Goal: Task Accomplishment & Management: Manage account settings

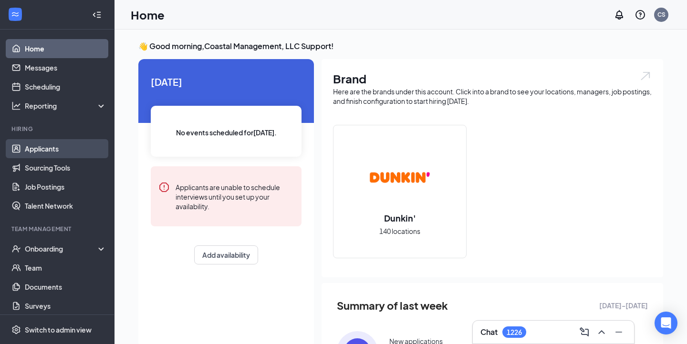
click at [57, 153] on link "Applicants" at bounding box center [66, 148] width 82 height 19
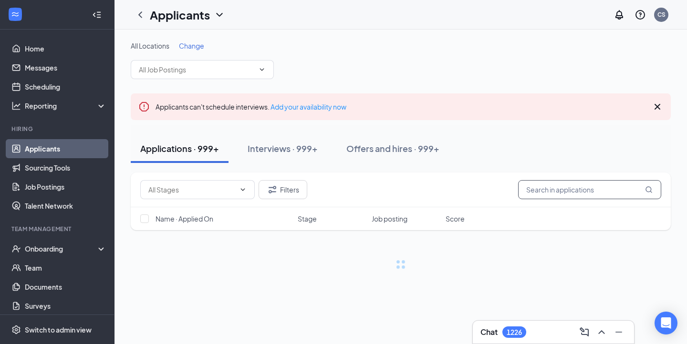
click at [557, 191] on input "text" at bounding box center [589, 189] width 143 height 19
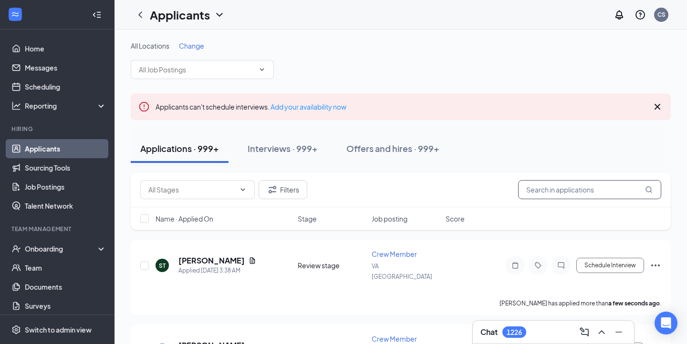
paste input "Thompson"
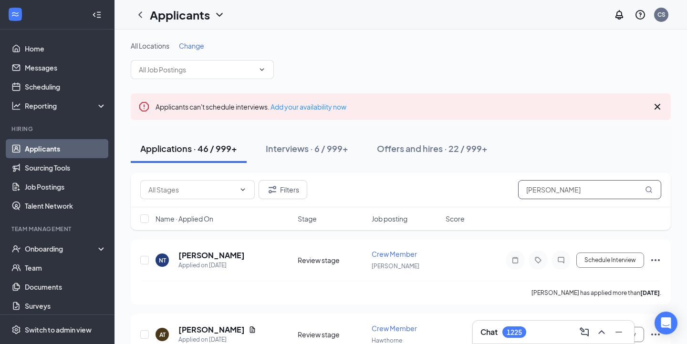
click at [528, 191] on input "Thompson" at bounding box center [589, 189] width 143 height 19
click at [527, 191] on input "Thompson" at bounding box center [589, 189] width 143 height 19
paste input "as"
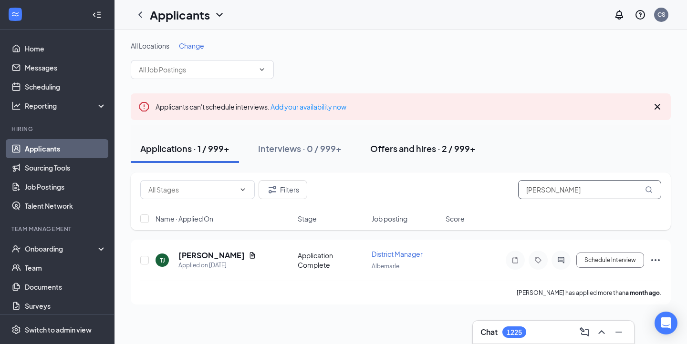
type input "Thomas j"
click at [443, 161] on button "Offers and hires · 2 / 999+" at bounding box center [423, 148] width 124 height 29
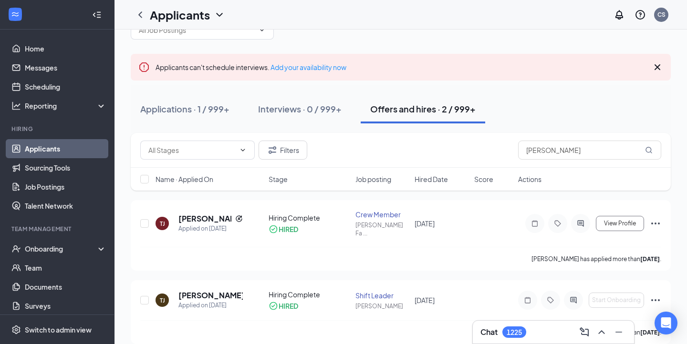
scroll to position [53, 0]
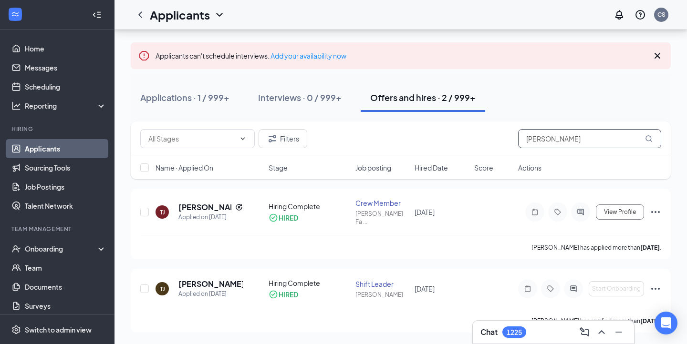
click at [560, 135] on input "Thomas j" at bounding box center [589, 138] width 143 height 19
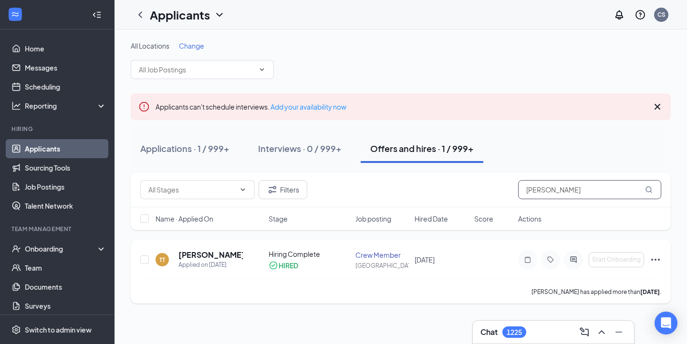
type input "Thomas thompson"
click at [574, 258] on icon "ActiveChat" at bounding box center [572, 260] width 11 height 8
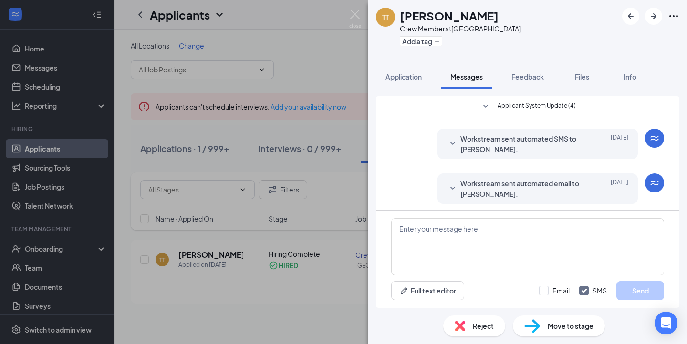
click at [536, 93] on div "Applicant System Update (4) Workstream sent automated SMS to Thomas Thompson. J…" at bounding box center [527, 198] width 319 height 219
click at [536, 104] on span "Applicant System Update (4)" at bounding box center [536, 106] width 78 height 11
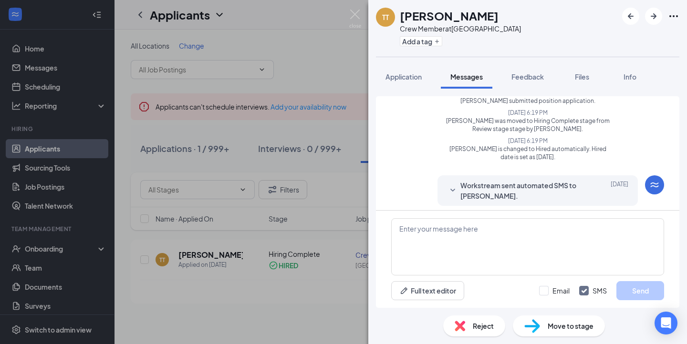
scroll to position [106, 0]
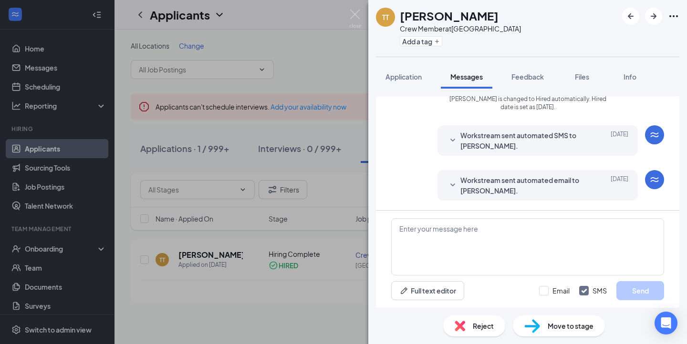
click at [537, 150] on span "Workstream sent automated SMS to Thomas Thompson." at bounding box center [522, 140] width 125 height 21
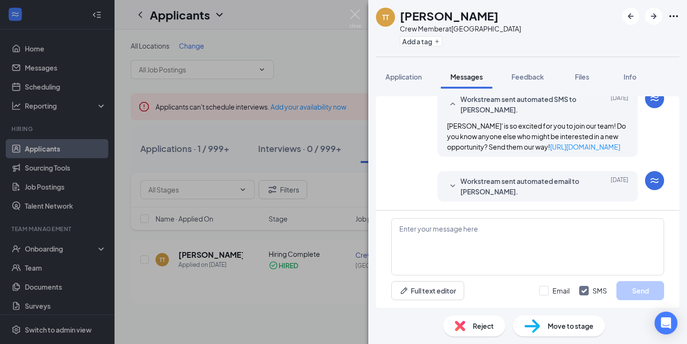
scroll to position [154, 0]
click at [539, 181] on span "Workstream sent automated email to Thomas Thompson." at bounding box center [522, 185] width 125 height 21
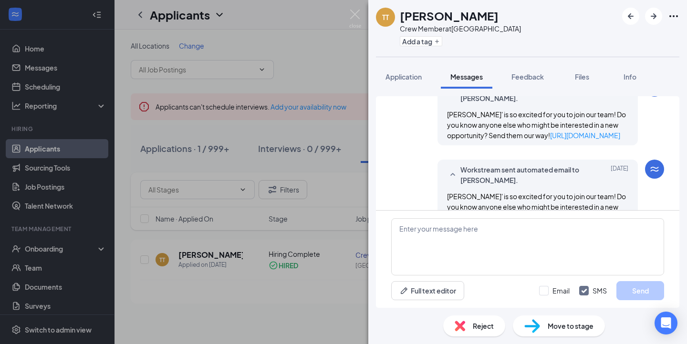
click at [298, 211] on div "TT Thomas Thompson Crew Member at Main St High Point Add a tag Application Mess…" at bounding box center [343, 172] width 687 height 344
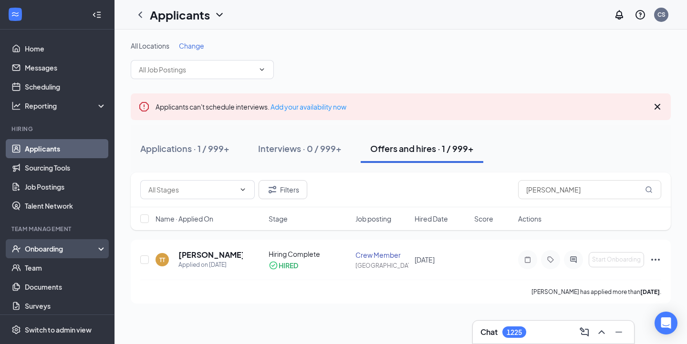
click at [78, 255] on div "Onboarding" at bounding box center [57, 248] width 114 height 19
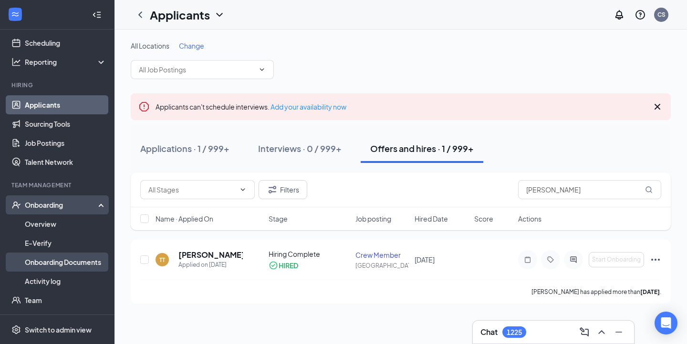
scroll to position [60, 0]
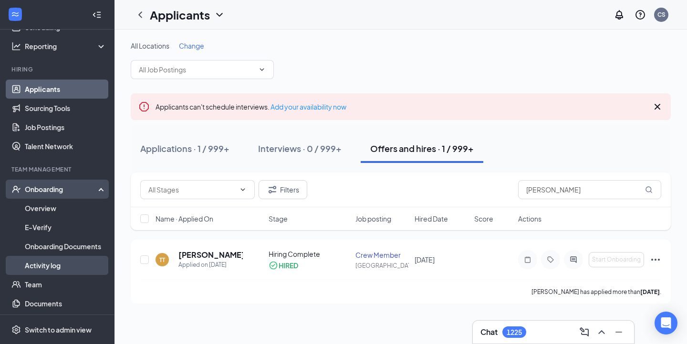
click at [65, 268] on link "Activity log" at bounding box center [66, 265] width 82 height 19
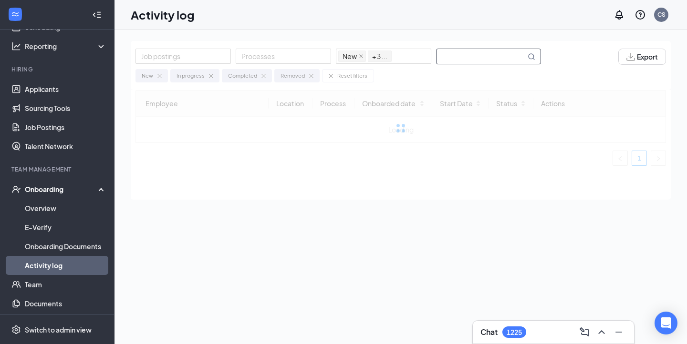
click at [463, 51] on input "text" at bounding box center [480, 56] width 89 height 15
type input "thompson"
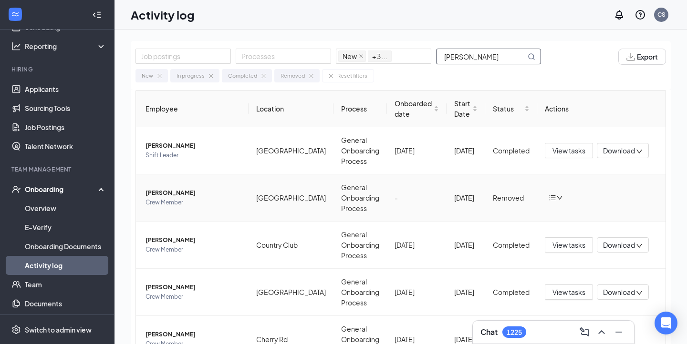
click at [186, 193] on span "Thomas J Thompson" at bounding box center [192, 193] width 95 height 10
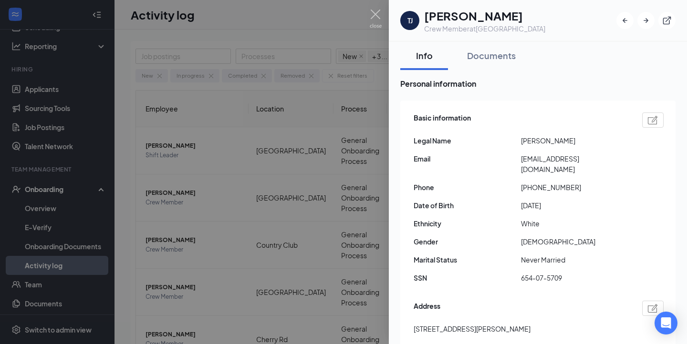
click at [55, 291] on div at bounding box center [343, 172] width 687 height 344
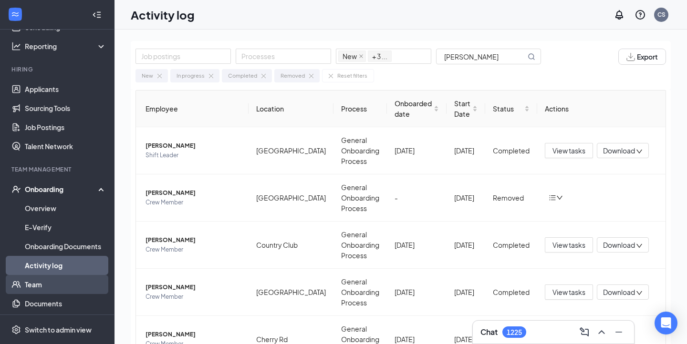
click at [49, 291] on link "Team" at bounding box center [66, 284] width 82 height 19
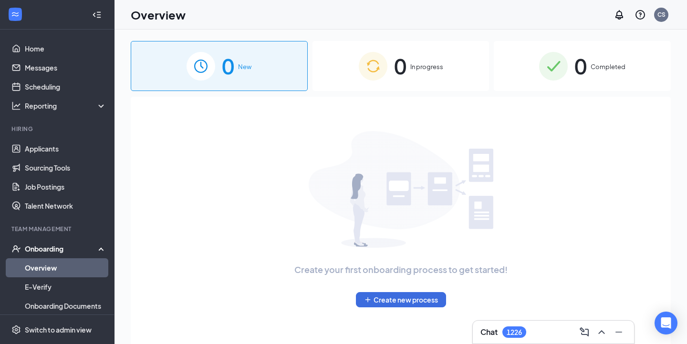
click at [388, 76] on div "0 In progress" at bounding box center [400, 66] width 177 height 50
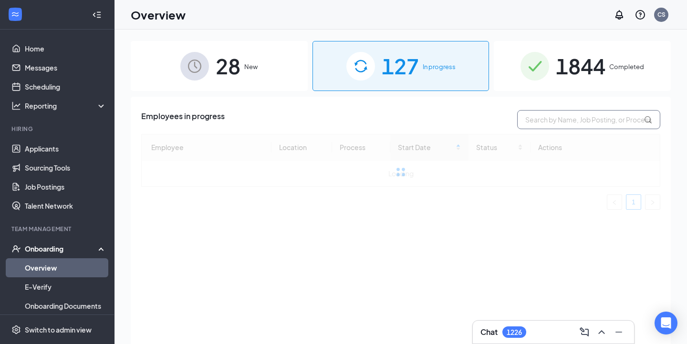
click at [546, 123] on input "text" at bounding box center [588, 119] width 143 height 19
type input "thomas j"
click at [227, 92] on div "28 New 127 In progress 1844 Completed Employees in progress thomas j Employee L…" at bounding box center [401, 208] width 540 height 335
drag, startPoint x: 243, startPoint y: 43, endPoint x: 266, endPoint y: 44, distance: 22.4
click at [243, 43] on div "28 New" at bounding box center [219, 66] width 177 height 50
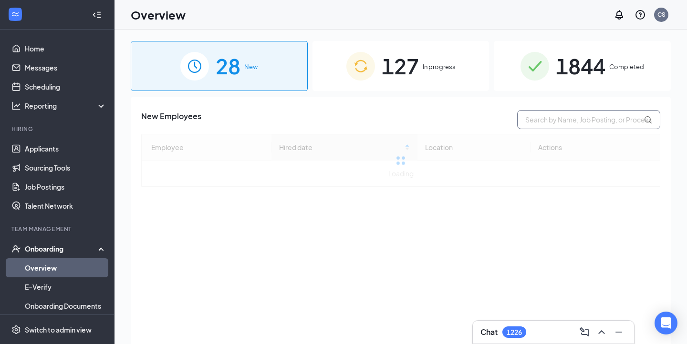
click at [542, 122] on input "text" at bounding box center [588, 119] width 143 height 19
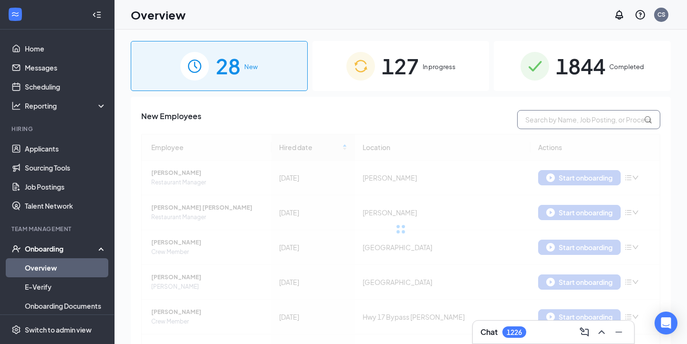
paste input "[PERSON_NAME]"
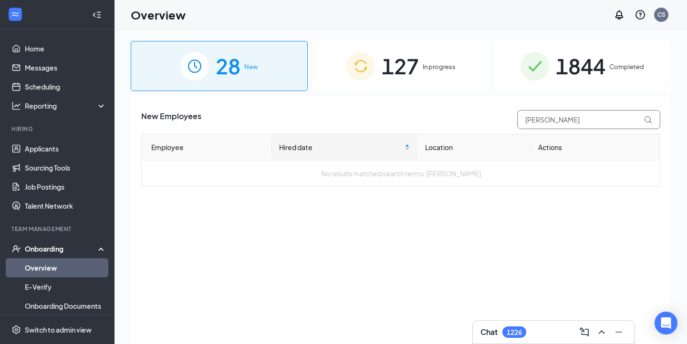
type input "[PERSON_NAME]"
click at [573, 72] on span "1844" at bounding box center [581, 66] width 50 height 33
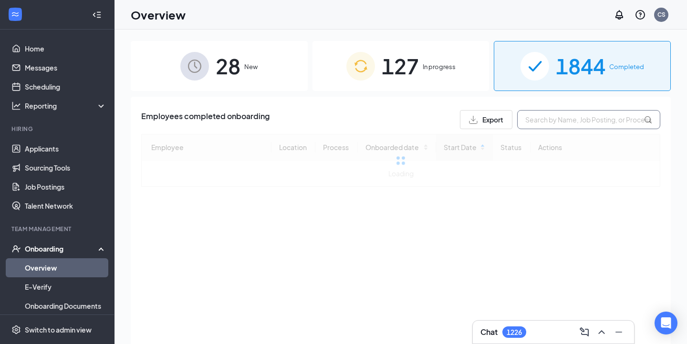
click at [573, 122] on input "text" at bounding box center [588, 119] width 143 height 19
paste input "[PERSON_NAME]"
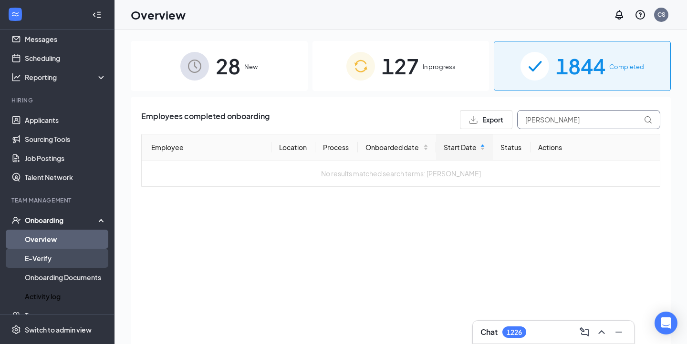
scroll to position [32, 0]
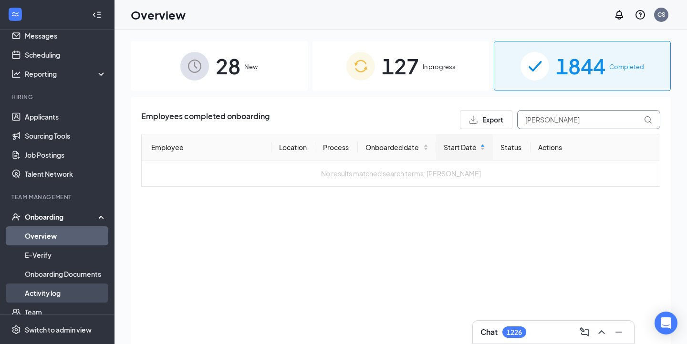
type input "[PERSON_NAME]"
click at [72, 296] on link "Activity log" at bounding box center [66, 293] width 82 height 19
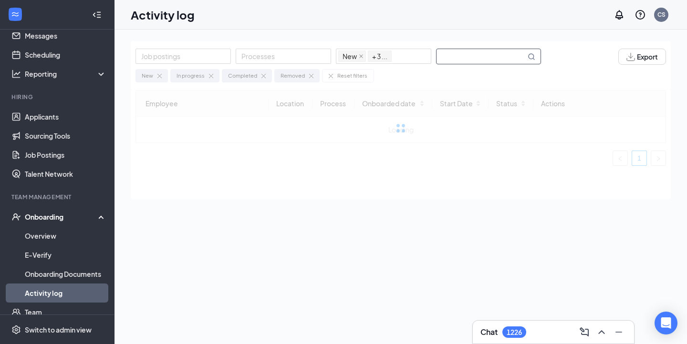
click at [459, 62] on input "text" at bounding box center [480, 56] width 89 height 15
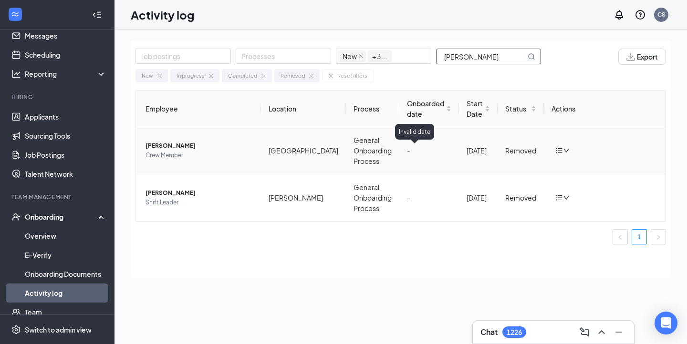
type input "[PERSON_NAME]"
click at [407, 148] on div "-" at bounding box center [429, 150] width 44 height 10
click at [381, 148] on td "General Onboarding Process" at bounding box center [372, 150] width 53 height 47
click at [161, 147] on span "[PERSON_NAME]" at bounding box center [199, 146] width 108 height 10
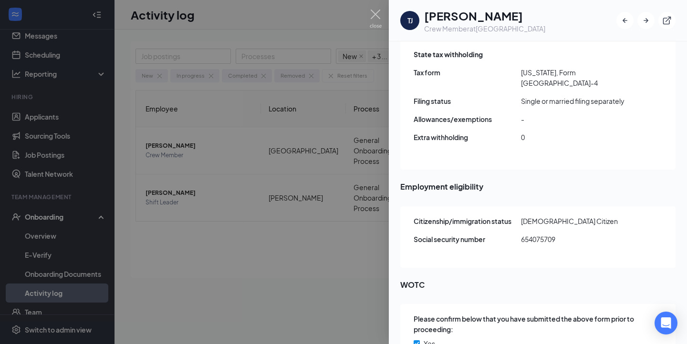
scroll to position [924, 0]
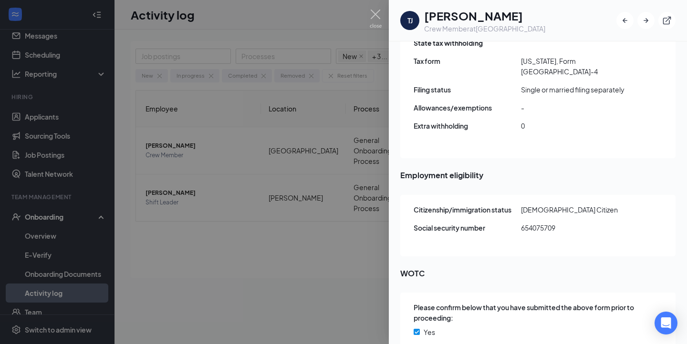
click at [236, 235] on div at bounding box center [343, 172] width 687 height 344
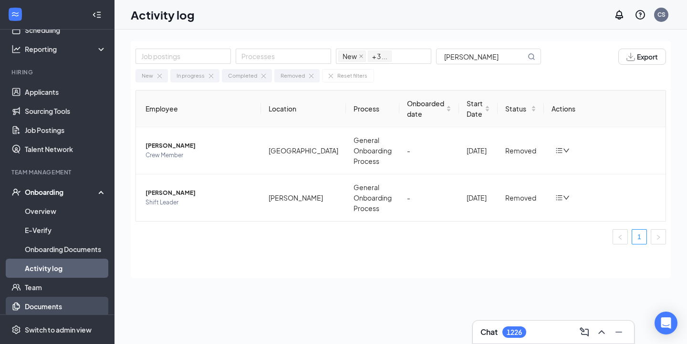
scroll to position [58, 0]
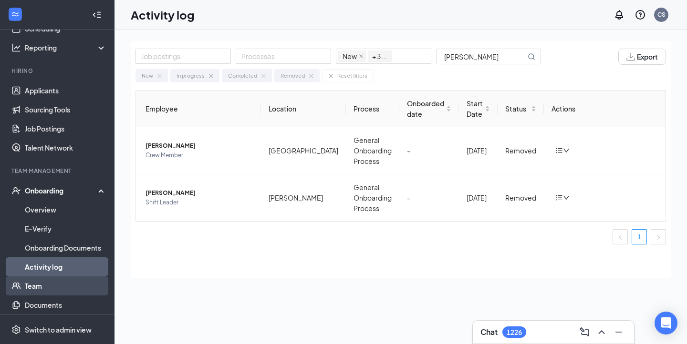
click at [59, 289] on link "Team" at bounding box center [66, 286] width 82 height 19
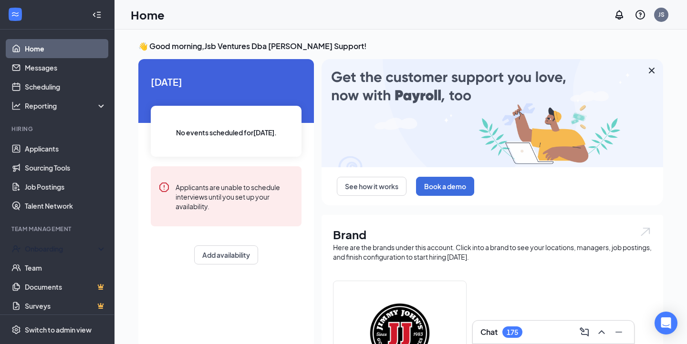
scroll to position [22, 0]
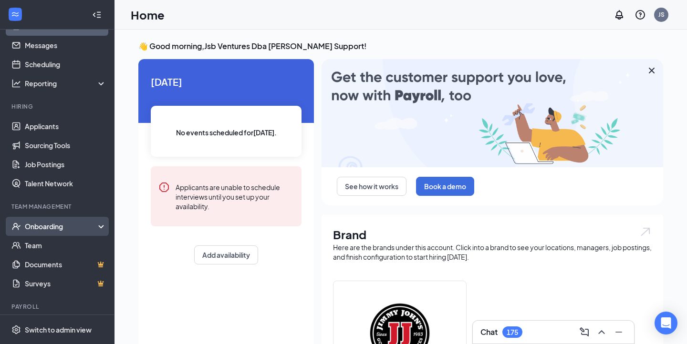
click at [73, 228] on div "Onboarding" at bounding box center [61, 227] width 73 height 10
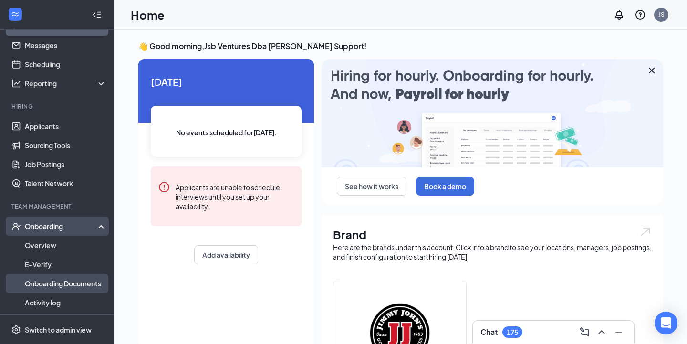
click at [66, 288] on link "Onboarding Documents" at bounding box center [66, 283] width 82 height 19
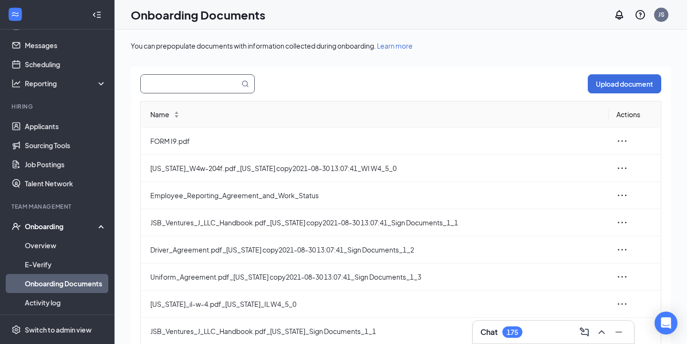
click at [208, 89] on input "text" at bounding box center [184, 84] width 87 height 18
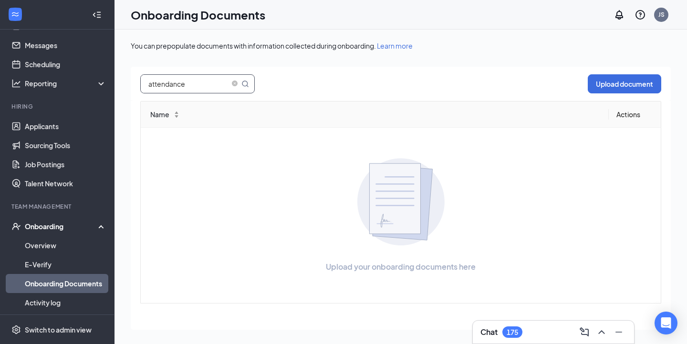
type input "attendance"
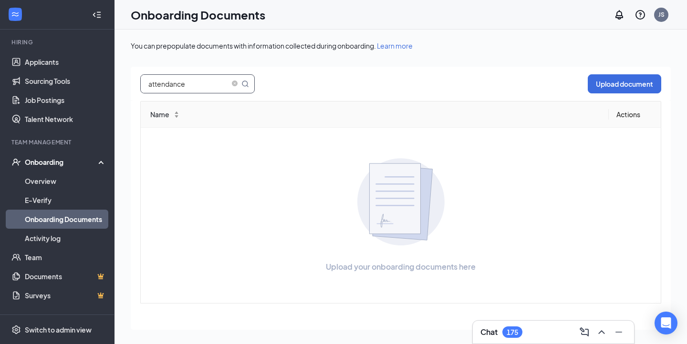
scroll to position [124, 0]
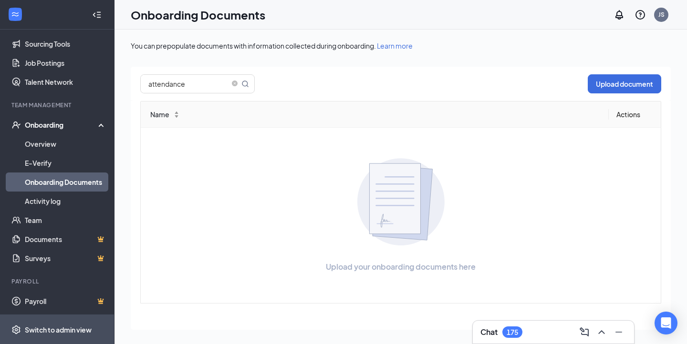
click at [65, 326] on div "Switch to admin view" at bounding box center [58, 330] width 67 height 10
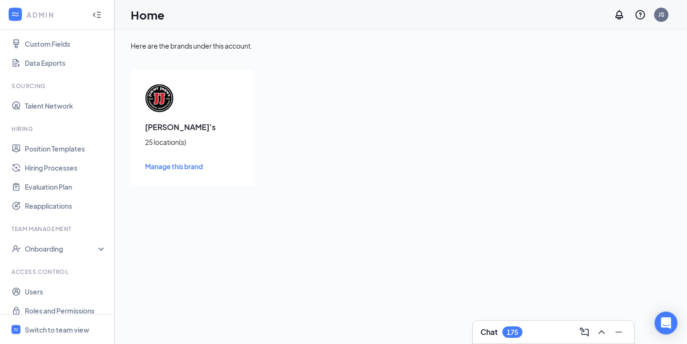
scroll to position [134, 0]
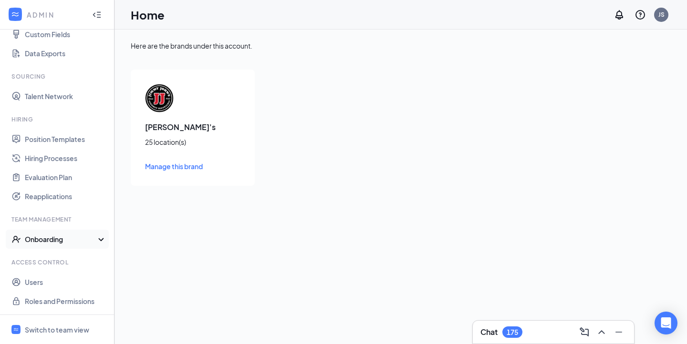
click at [64, 247] on div "Onboarding" at bounding box center [57, 239] width 114 height 19
click at [65, 260] on link "Onboarding Processes" at bounding box center [66, 258] width 82 height 19
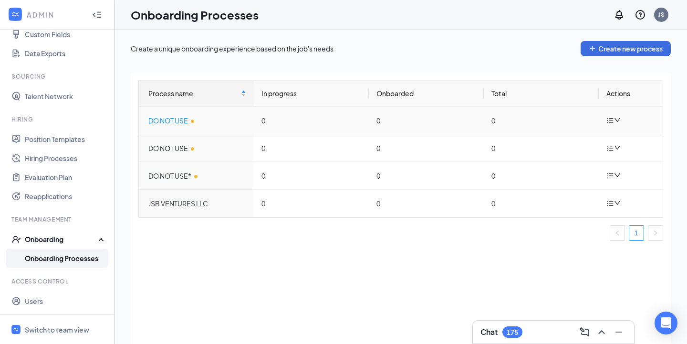
click at [170, 119] on div "DO NOT USE" at bounding box center [197, 120] width 98 height 10
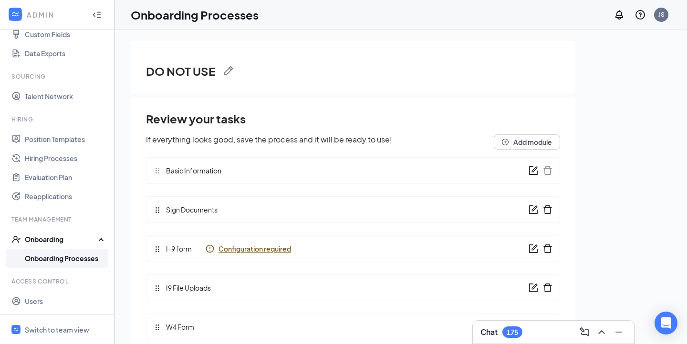
scroll to position [102, 0]
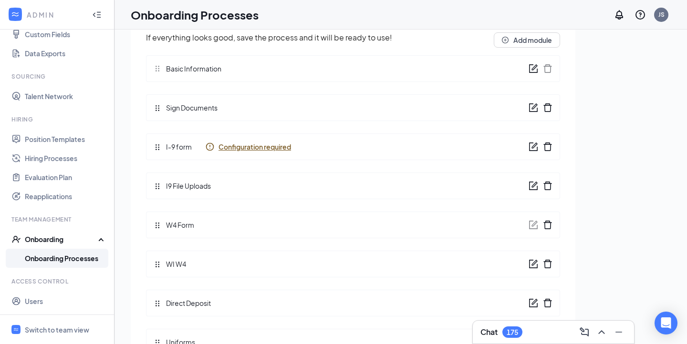
click at [220, 116] on div "Sign Documents" at bounding box center [353, 107] width 414 height 27
click at [532, 105] on icon "form" at bounding box center [533, 108] width 10 height 10
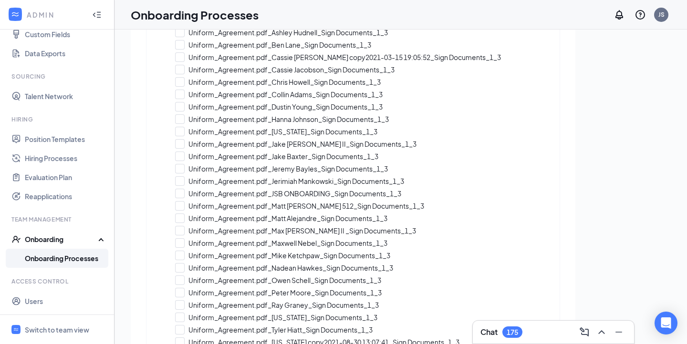
scroll to position [2504, 0]
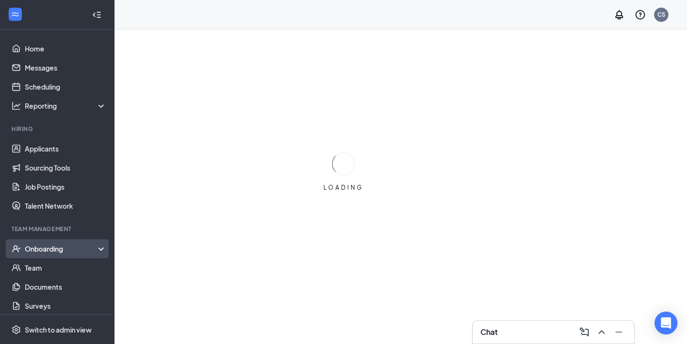
click at [66, 254] on div "Onboarding" at bounding box center [57, 248] width 114 height 19
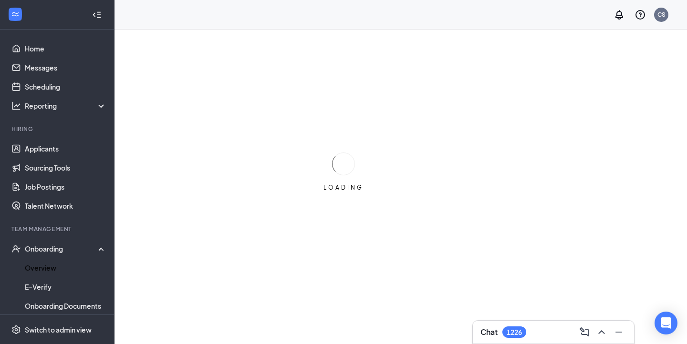
click at [66, 265] on link "Overview" at bounding box center [66, 267] width 82 height 19
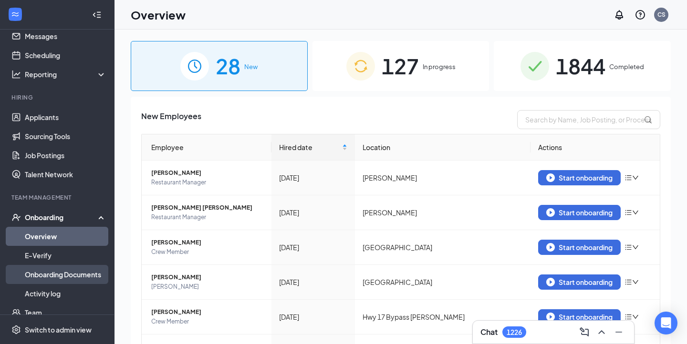
scroll to position [34, 0]
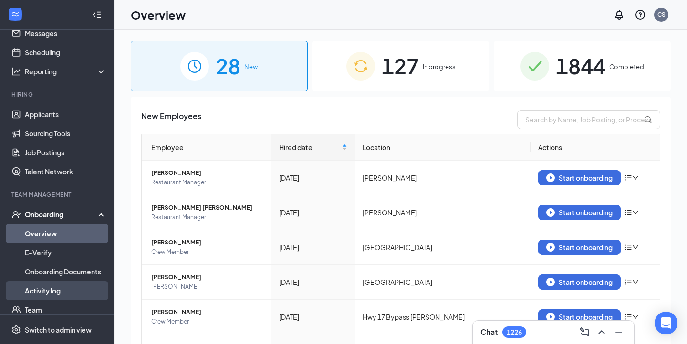
click at [68, 291] on link "Activity log" at bounding box center [66, 290] width 82 height 19
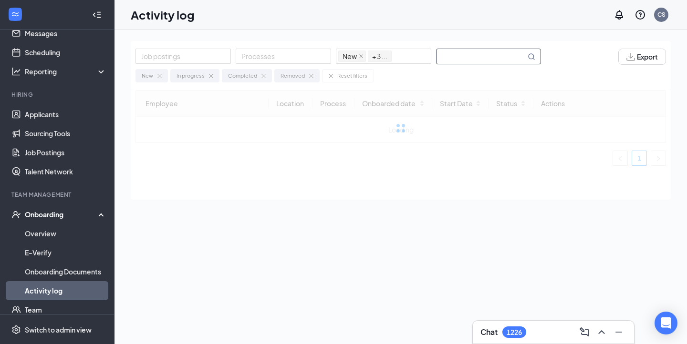
click at [495, 54] on input "text" at bounding box center [480, 56] width 89 height 15
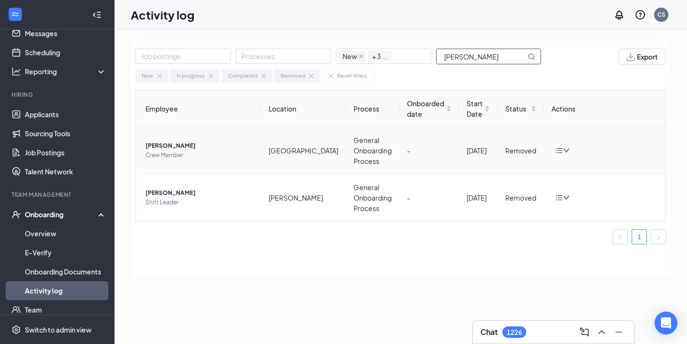
type input "[PERSON_NAME]"
click at [556, 153] on icon "bars" at bounding box center [559, 150] width 6 height 5
click at [564, 175] on div "Return to onboarding" at bounding box center [601, 171] width 103 height 10
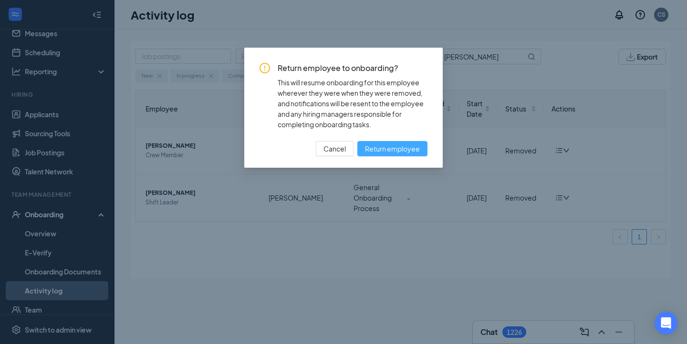
click at [410, 147] on span "Return employee" at bounding box center [392, 149] width 55 height 10
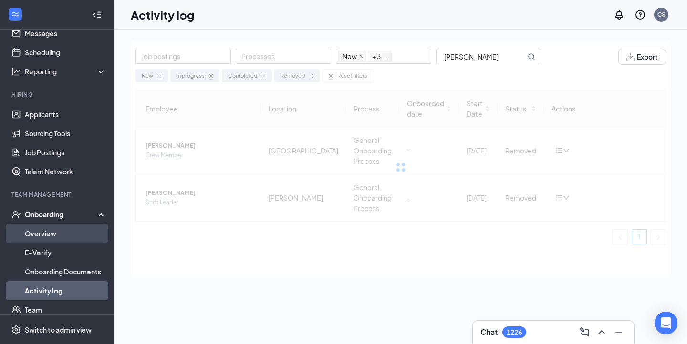
click at [77, 236] on link "Overview" at bounding box center [66, 233] width 82 height 19
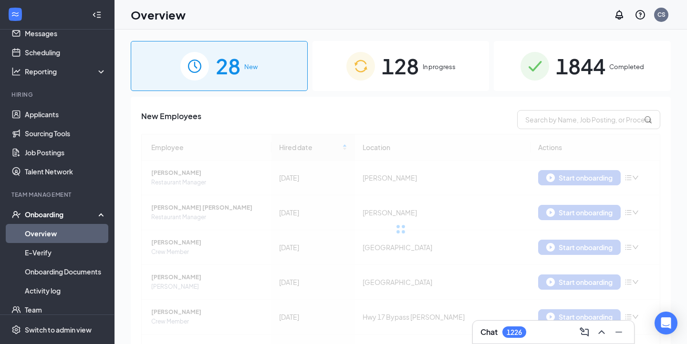
click at [412, 65] on span "128" at bounding box center [399, 66] width 37 height 33
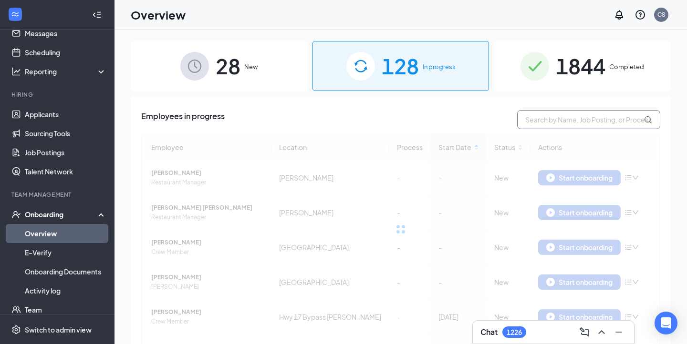
click at [537, 113] on input "text" at bounding box center [588, 119] width 143 height 19
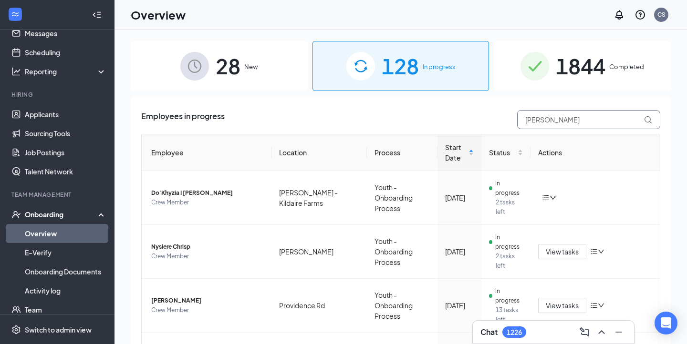
type input "thomas"
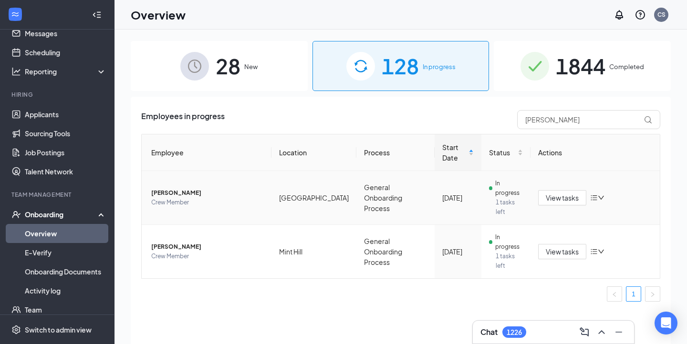
click at [171, 194] on span "Thomas J Thompson" at bounding box center [207, 193] width 113 height 10
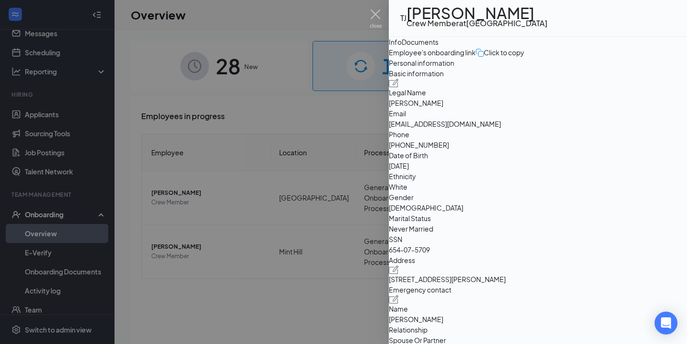
click at [268, 196] on div at bounding box center [343, 172] width 687 height 344
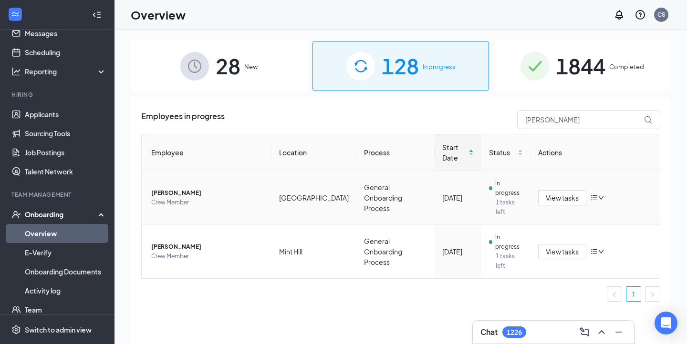
click at [183, 195] on span "Thomas J Thompson" at bounding box center [207, 193] width 113 height 10
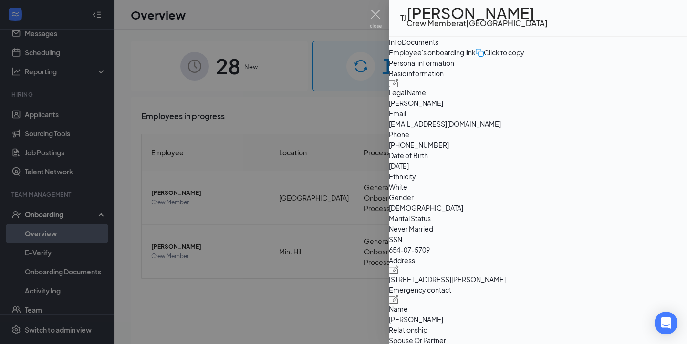
click at [350, 226] on div at bounding box center [343, 172] width 687 height 344
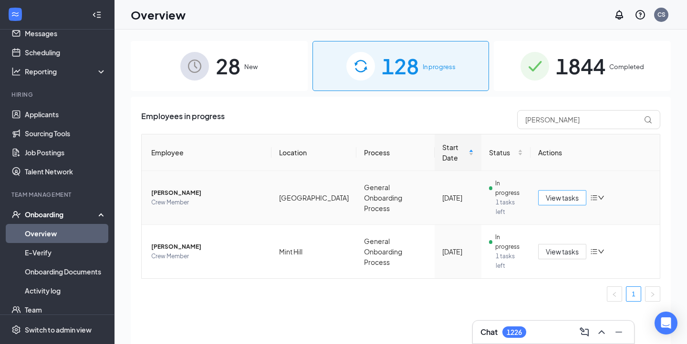
click at [566, 205] on button "View tasks" at bounding box center [562, 197] width 48 height 15
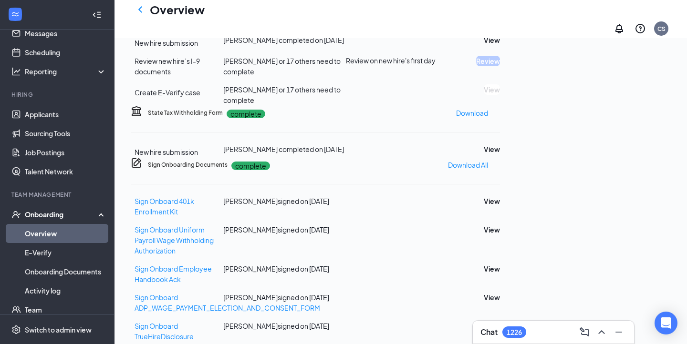
scroll to position [200, 0]
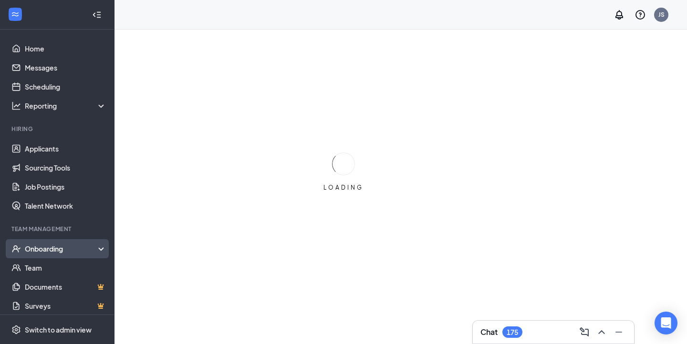
click at [62, 247] on div "Onboarding" at bounding box center [61, 249] width 73 height 10
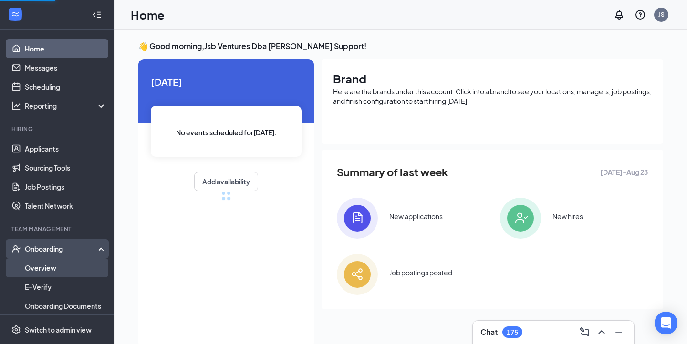
click at [62, 265] on link "Overview" at bounding box center [66, 267] width 82 height 19
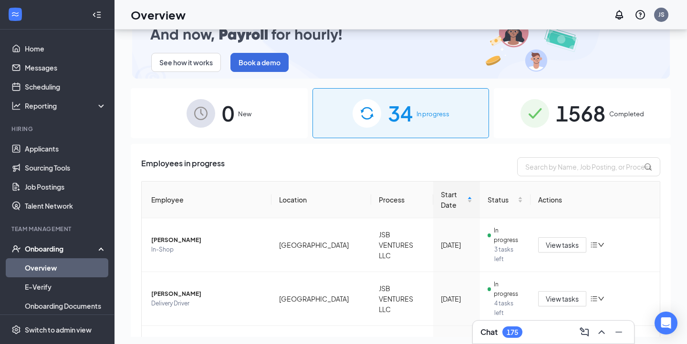
scroll to position [43, 0]
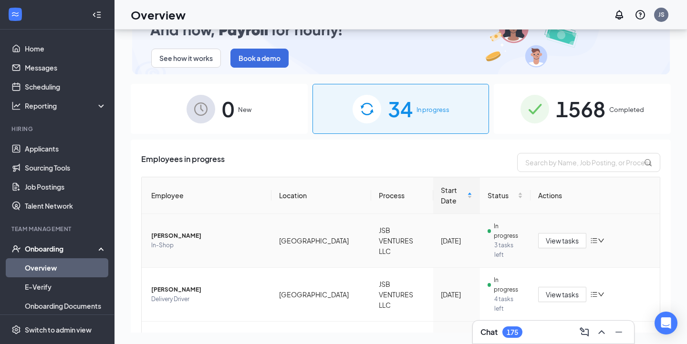
click at [198, 241] on span "In-Shop" at bounding box center [207, 246] width 113 height 10
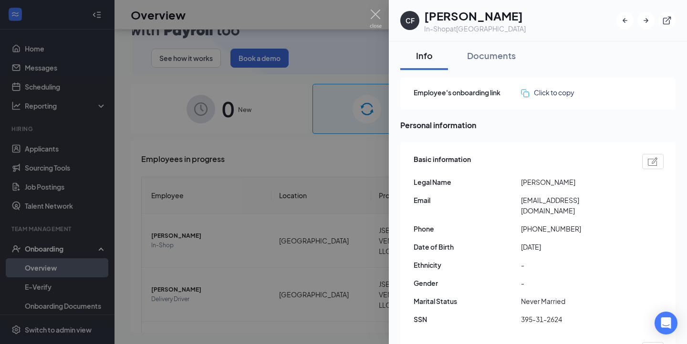
click at [354, 219] on div at bounding box center [343, 172] width 687 height 344
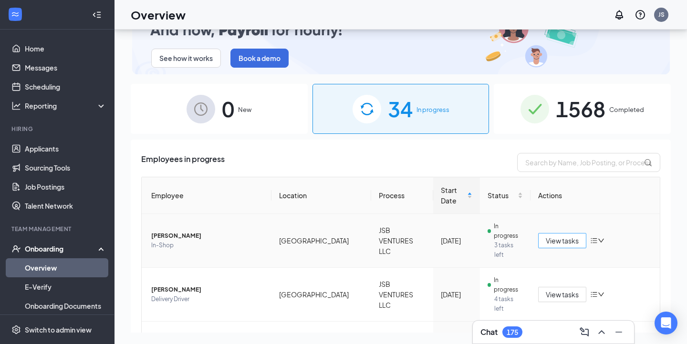
click at [550, 236] on span "View tasks" at bounding box center [562, 241] width 33 height 10
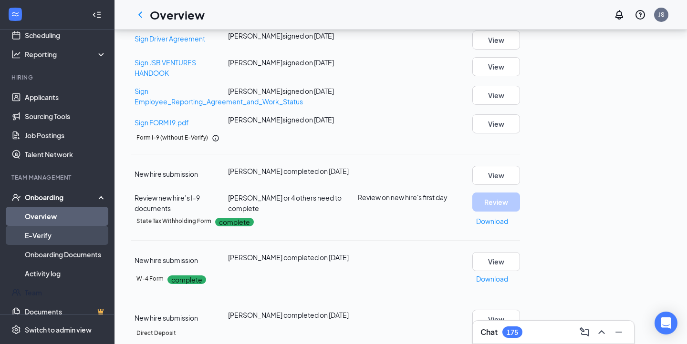
scroll to position [55, 0]
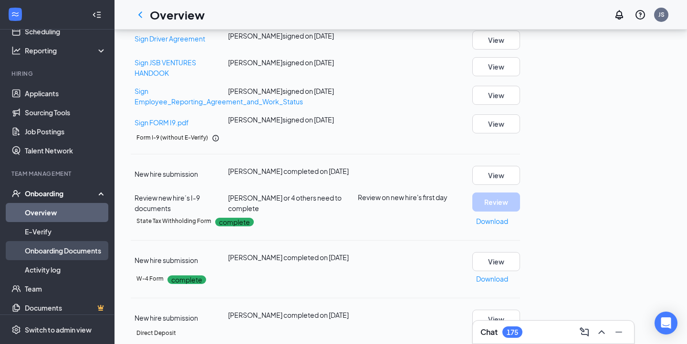
click at [40, 255] on link "Onboarding Documents" at bounding box center [66, 250] width 82 height 19
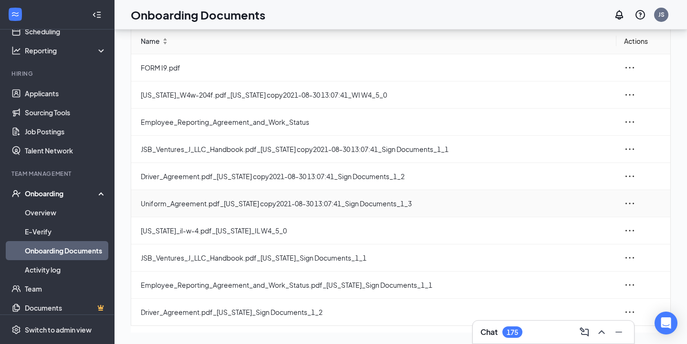
scroll to position [4, 0]
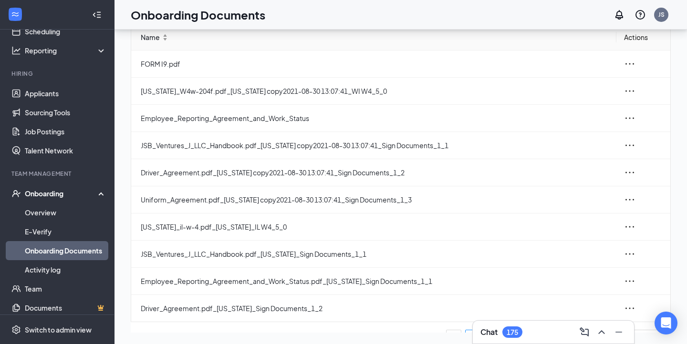
click at [160, 42] on span "Name" at bounding box center [150, 37] width 19 height 10
click at [167, 37] on icon at bounding box center [165, 36] width 4 height 1
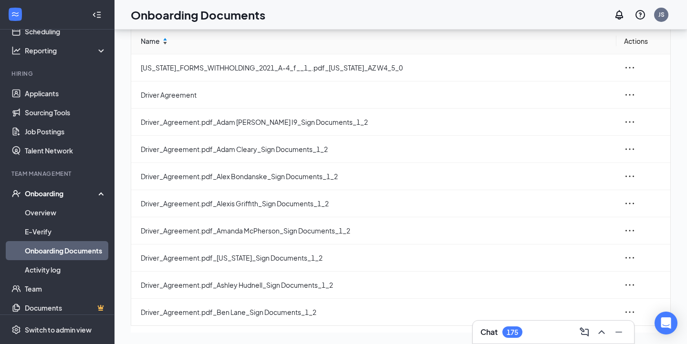
click at [167, 44] on icon at bounding box center [165, 42] width 4 height 1
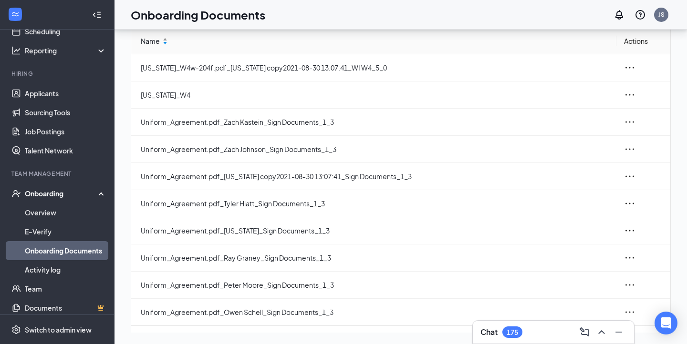
click at [168, 44] on span at bounding box center [165, 42] width 7 height 3
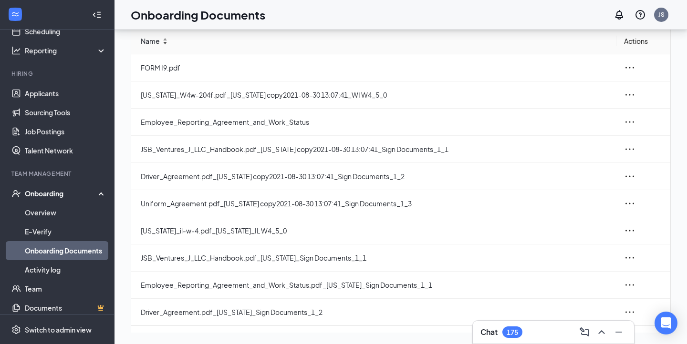
click at [168, 44] on span at bounding box center [165, 42] width 7 height 3
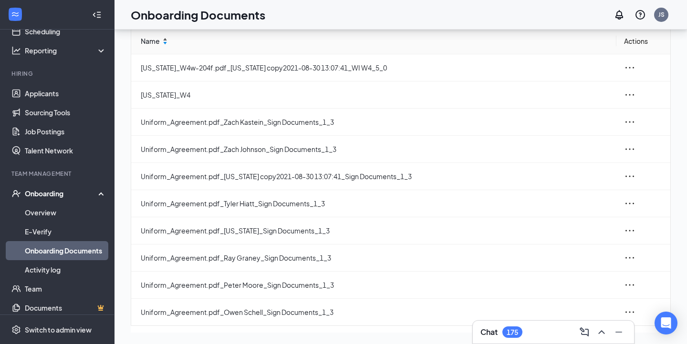
click at [168, 41] on span at bounding box center [165, 39] width 7 height 3
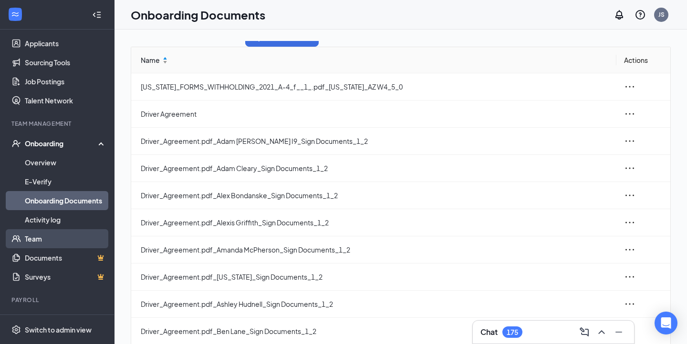
scroll to position [124, 0]
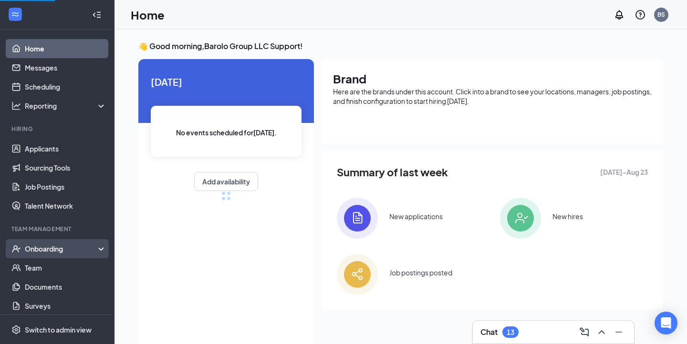
click at [73, 249] on div "Onboarding" at bounding box center [61, 249] width 73 height 10
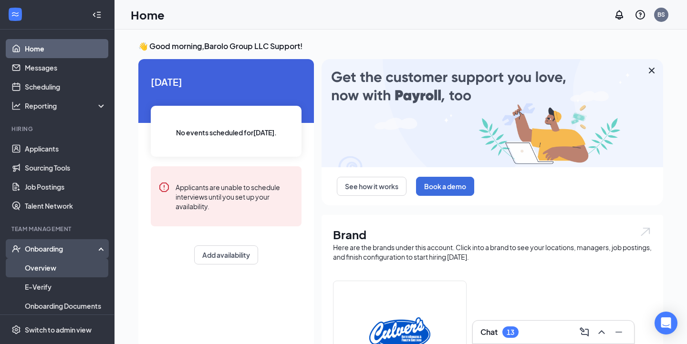
click at [72, 271] on link "Overview" at bounding box center [66, 267] width 82 height 19
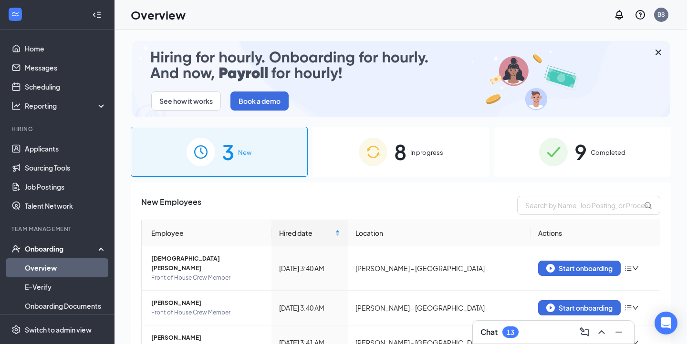
scroll to position [40, 0]
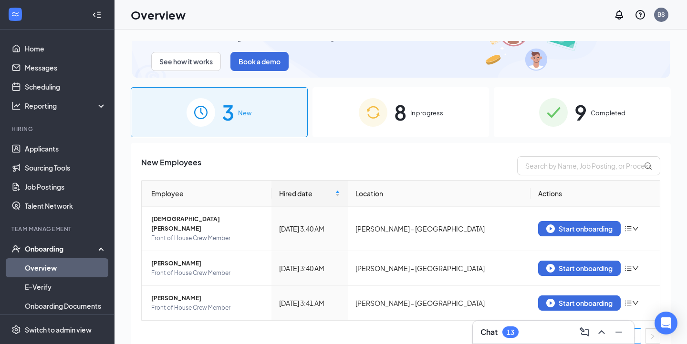
click at [390, 113] on div "8 In progress" at bounding box center [400, 112] width 177 height 50
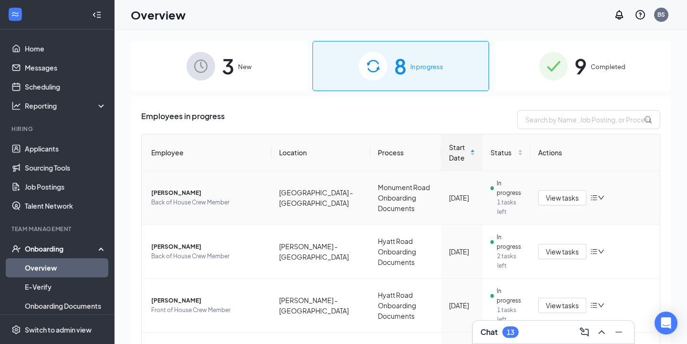
scroll to position [87, 0]
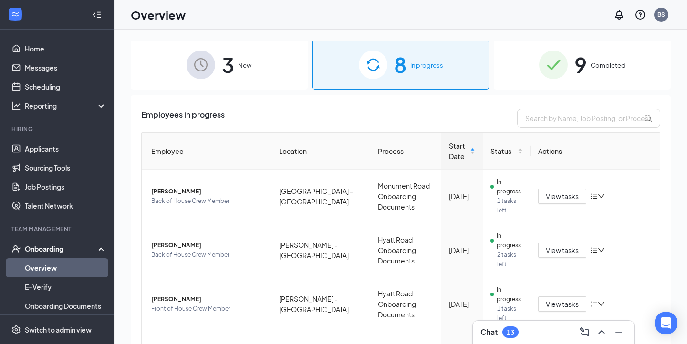
click at [589, 78] on div "9 Completed" at bounding box center [582, 65] width 177 height 50
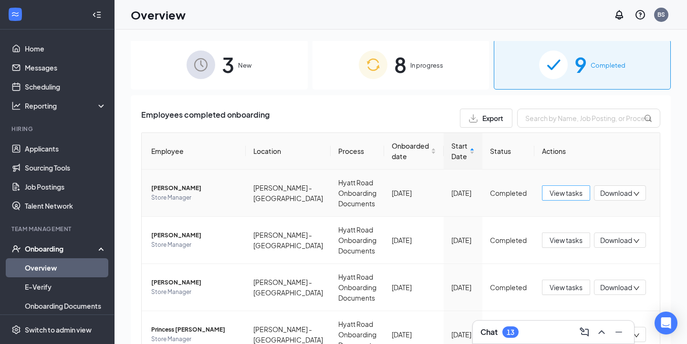
click at [554, 195] on span "View tasks" at bounding box center [565, 193] width 33 height 10
